Goal: Task Accomplishment & Management: Complete application form

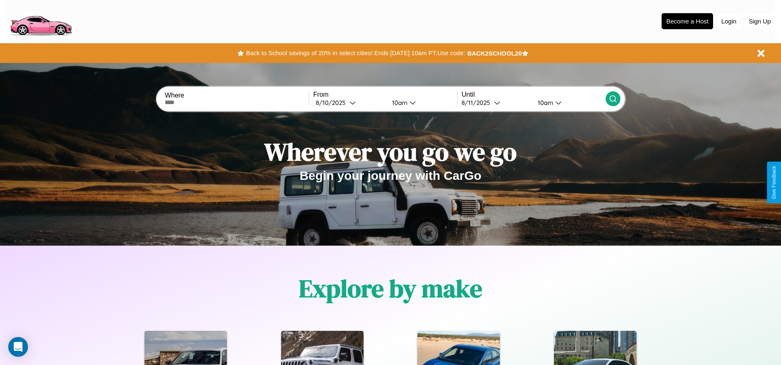
scroll to position [171, 0]
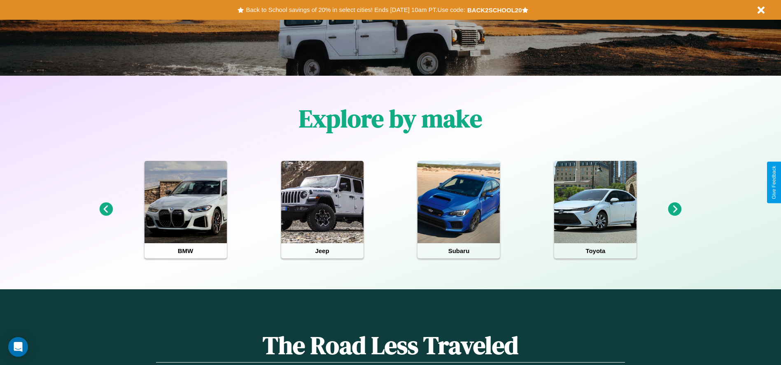
click at [675, 210] on icon at bounding box center [675, 210] width 14 height 14
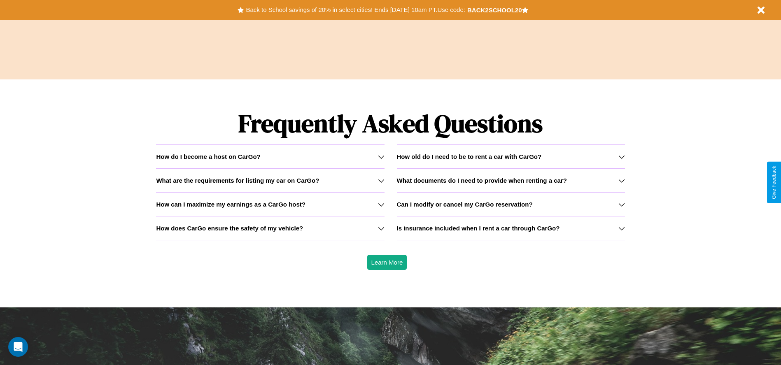
scroll to position [1181, 0]
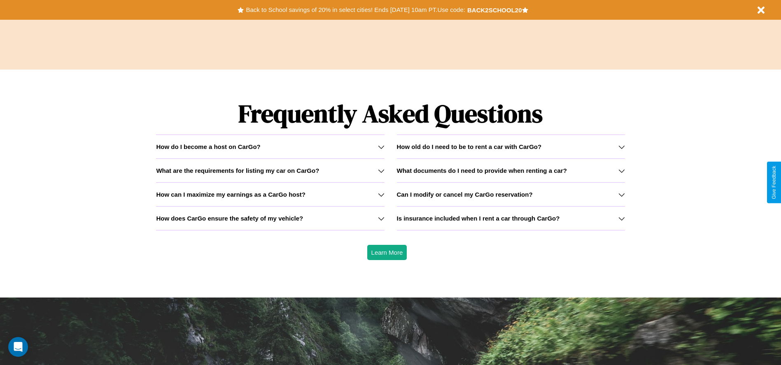
click at [621, 194] on icon at bounding box center [621, 194] width 7 height 7
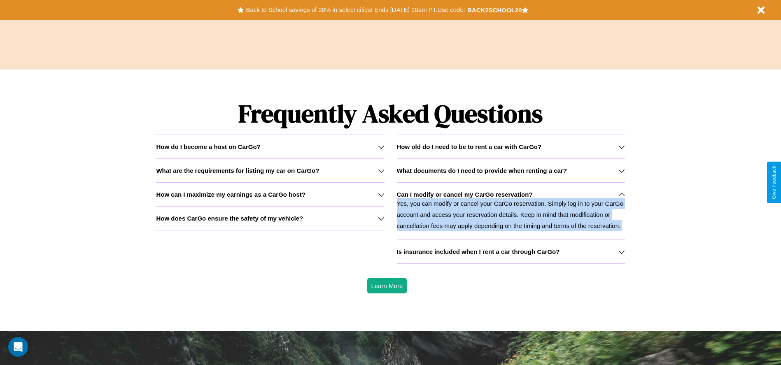
scroll to position [0, 0]
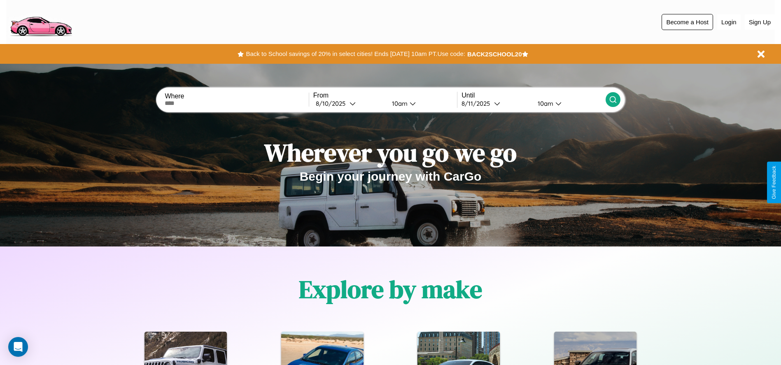
click at [687, 22] on button "Become a Host" at bounding box center [686, 22] width 51 height 16
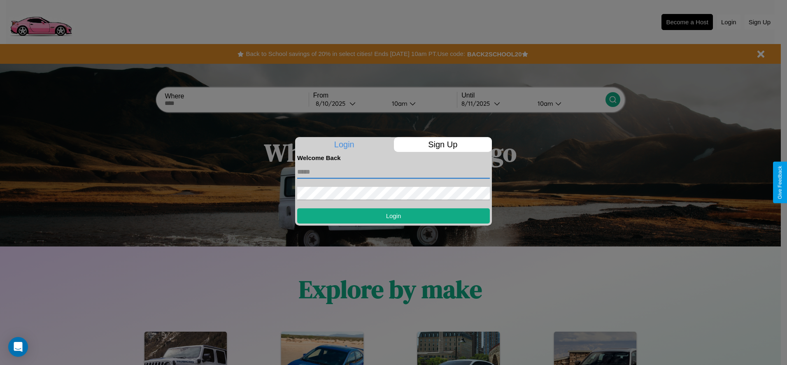
click at [393, 172] on input "text" at bounding box center [393, 171] width 193 height 13
type input "**********"
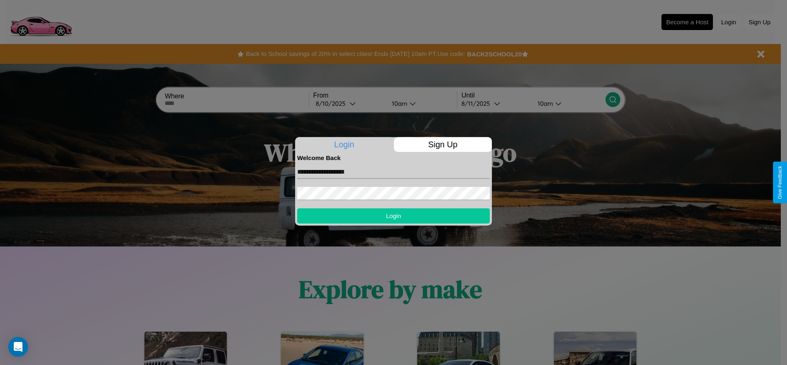
click at [393, 216] on button "Login" at bounding box center [393, 215] width 193 height 15
